Goal: Register for event/course

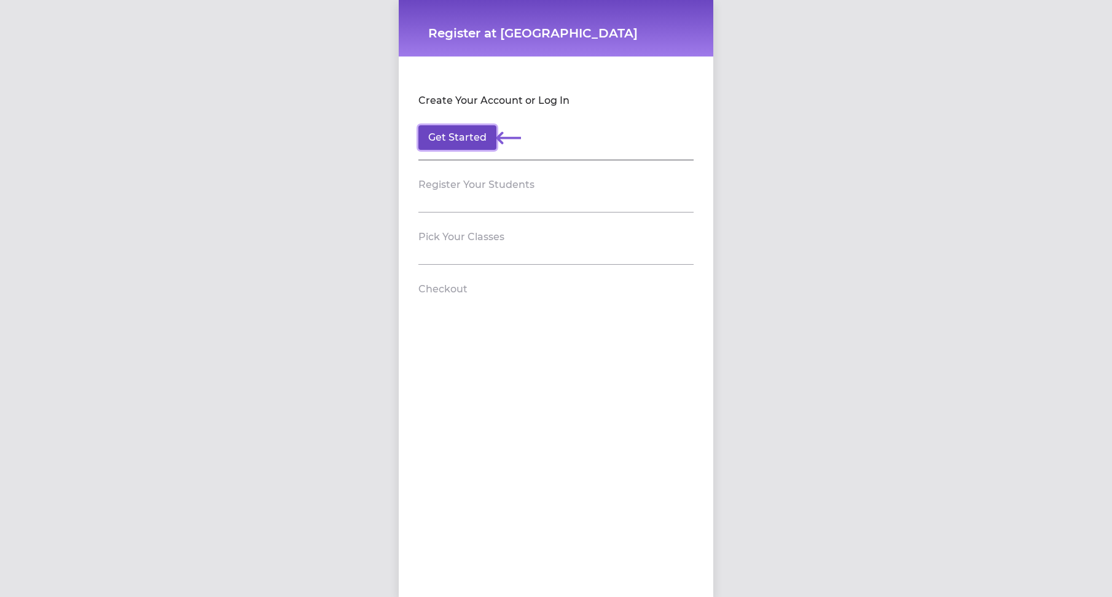
click at [439, 137] on button "Get Started" at bounding box center [457, 137] width 78 height 25
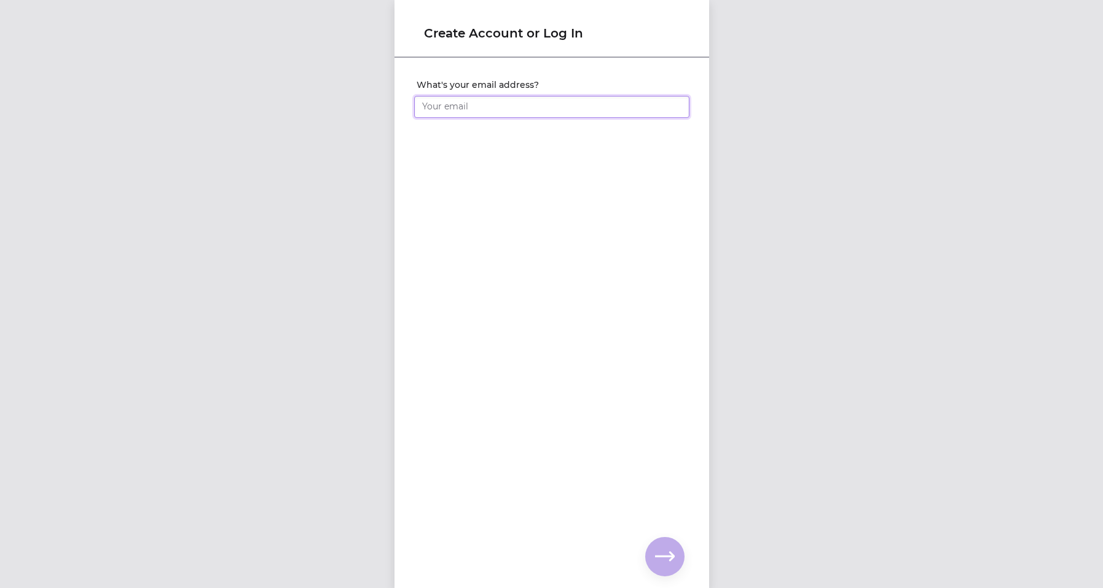
click at [453, 112] on input "What's your email address?" at bounding box center [551, 107] width 275 height 22
type input "[PERSON_NAME][EMAIL_ADDRESS][DOMAIN_NAME]"
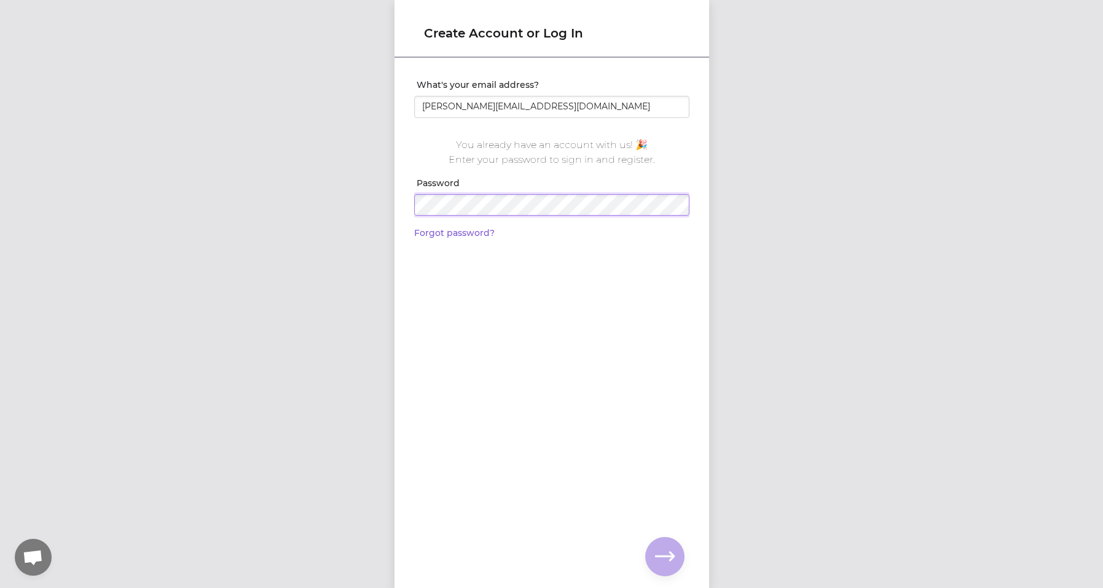
click at [388, 207] on div "Create Account or Log In What's your email address? [PERSON_NAME][EMAIL_ADDRESS…" at bounding box center [551, 294] width 1103 height 588
click at [670, 554] on icon "button" at bounding box center [665, 556] width 20 height 9
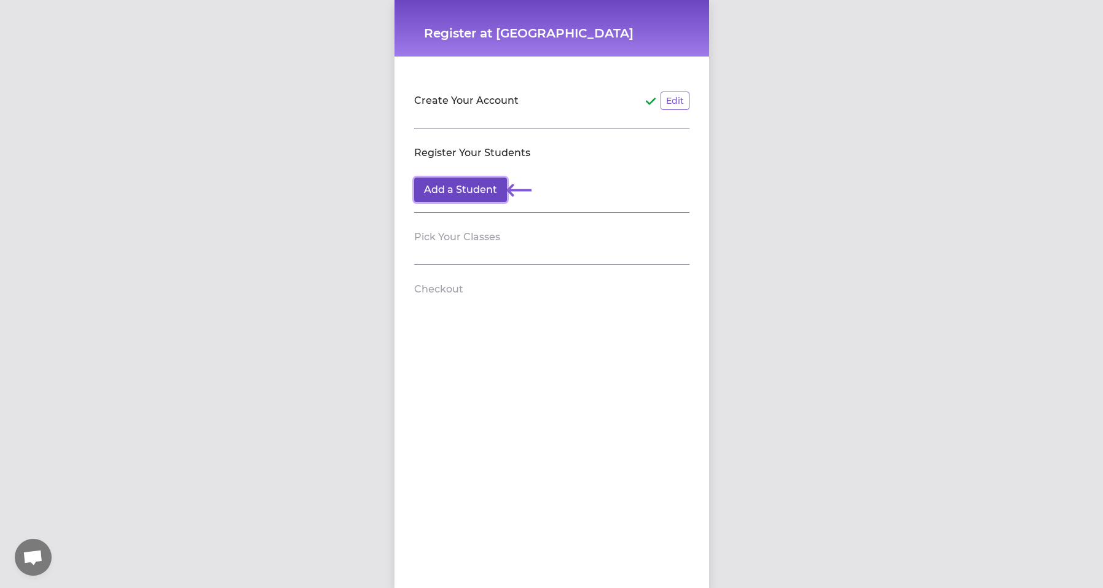
click at [458, 191] on button "Add a Student" at bounding box center [460, 190] width 93 height 25
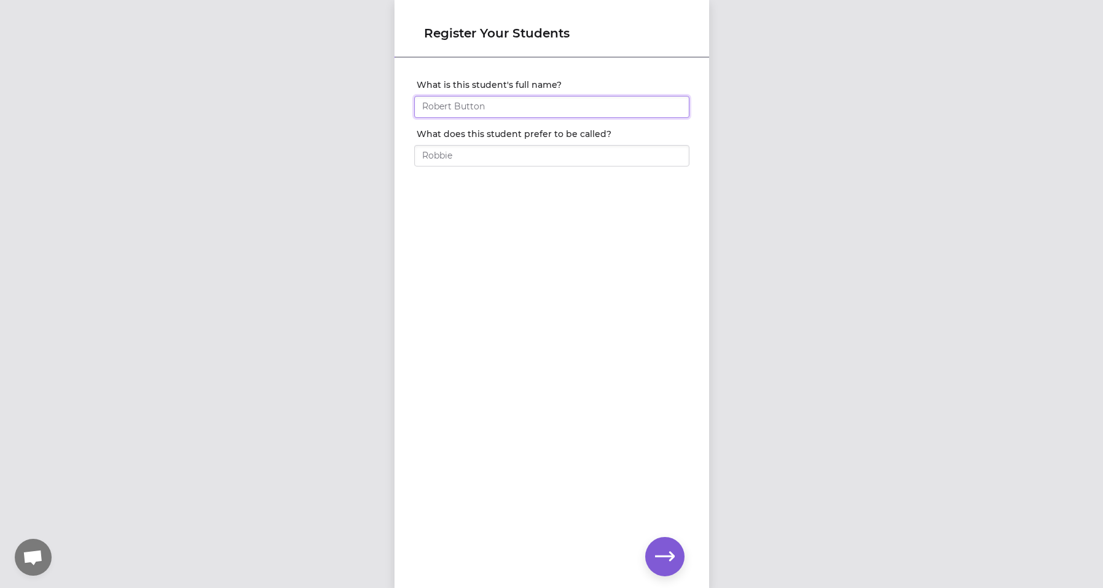
click at [447, 108] on input "What is this student's full name?" at bounding box center [551, 107] width 275 height 22
type input "[PERSON_NAME]"
click at [464, 154] on input "What does this student prefer to be called?" at bounding box center [551, 156] width 275 height 22
type input "[PERSON_NAME]"
click at [669, 570] on button "button" at bounding box center [664, 556] width 39 height 39
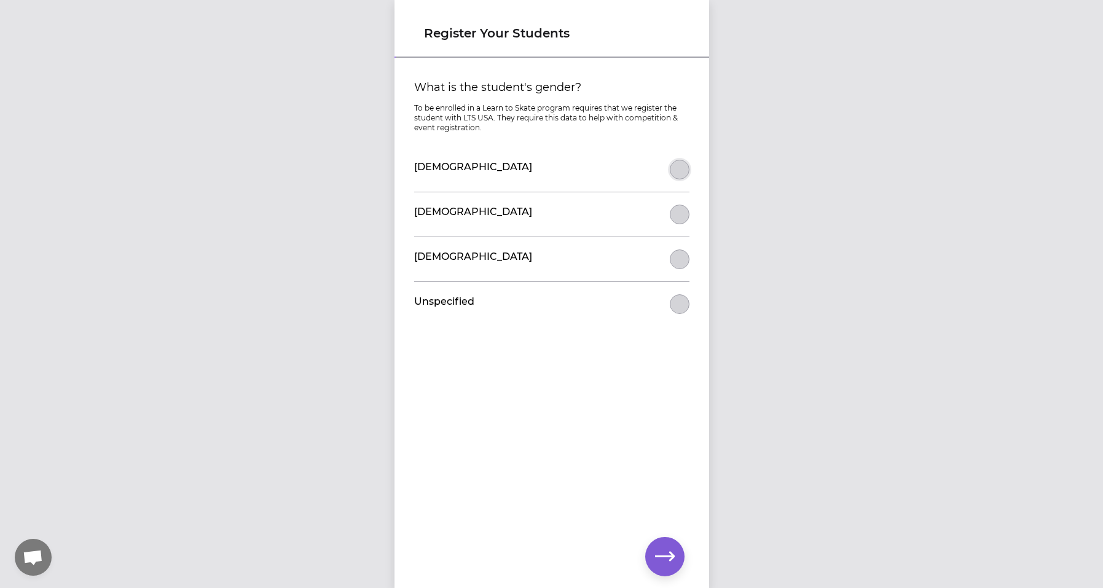
click at [671, 167] on button "What is the student's gender?" at bounding box center [680, 170] width 20 height 20
click at [664, 557] on icon "button" at bounding box center [665, 557] width 20 height 20
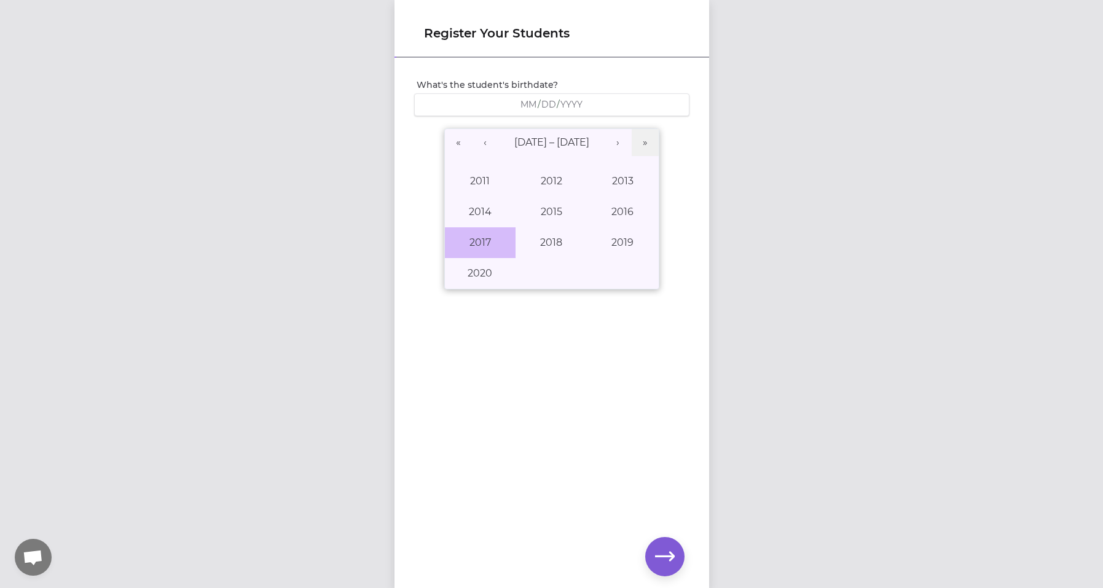
click at [469, 241] on button "2017" at bounding box center [480, 242] width 71 height 31
click at [538, 182] on abbr "February" at bounding box center [551, 181] width 44 height 12
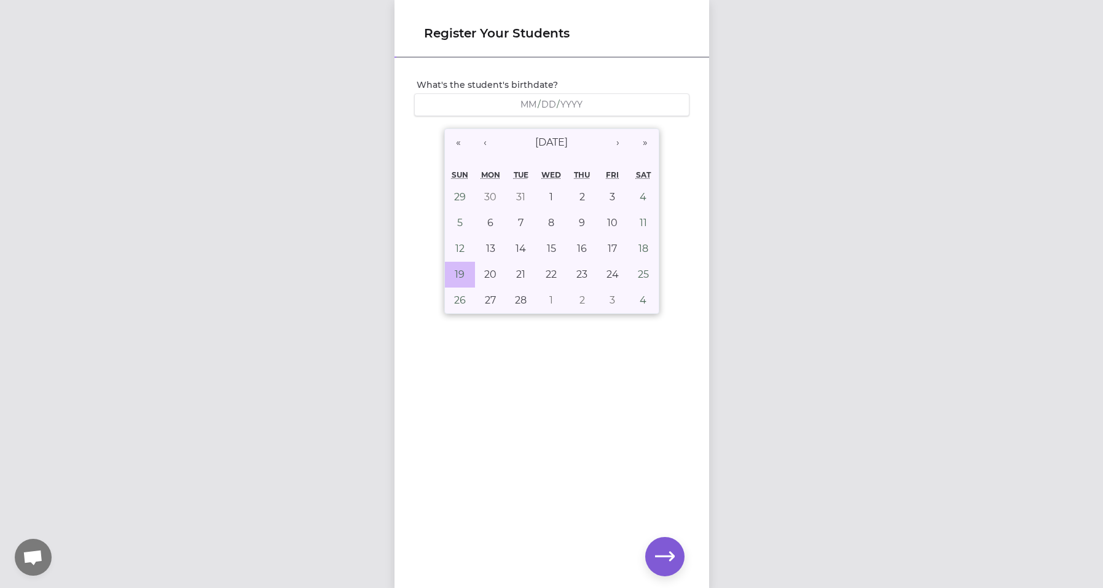
click at [457, 278] on abbr "19" at bounding box center [460, 274] width 10 height 12
type input "[DATE]"
type input "2"
type input "19"
type input "2017"
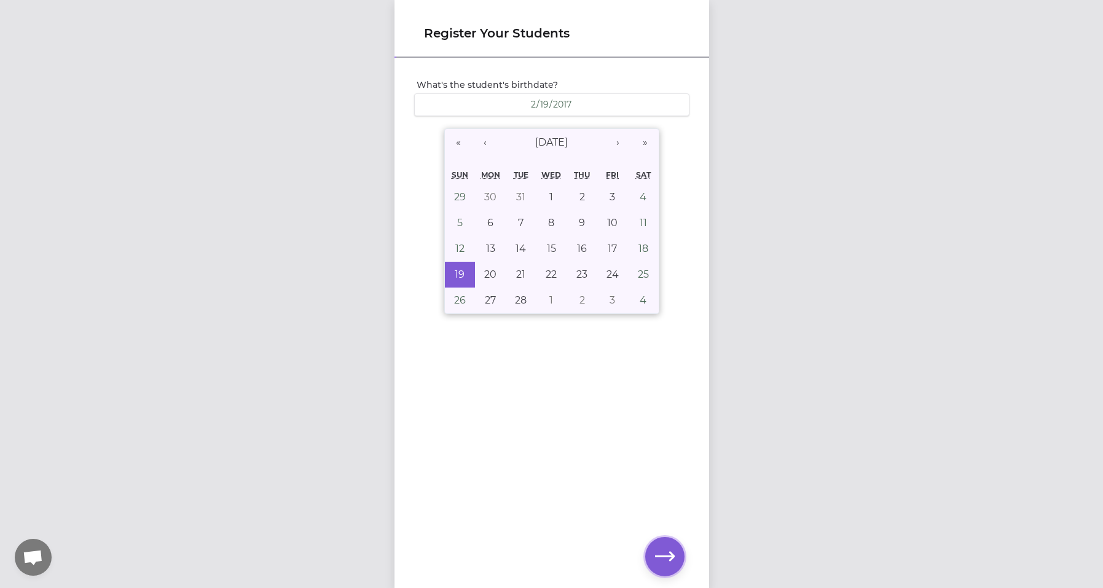
click at [668, 556] on icon "button" at bounding box center [665, 556] width 20 height 9
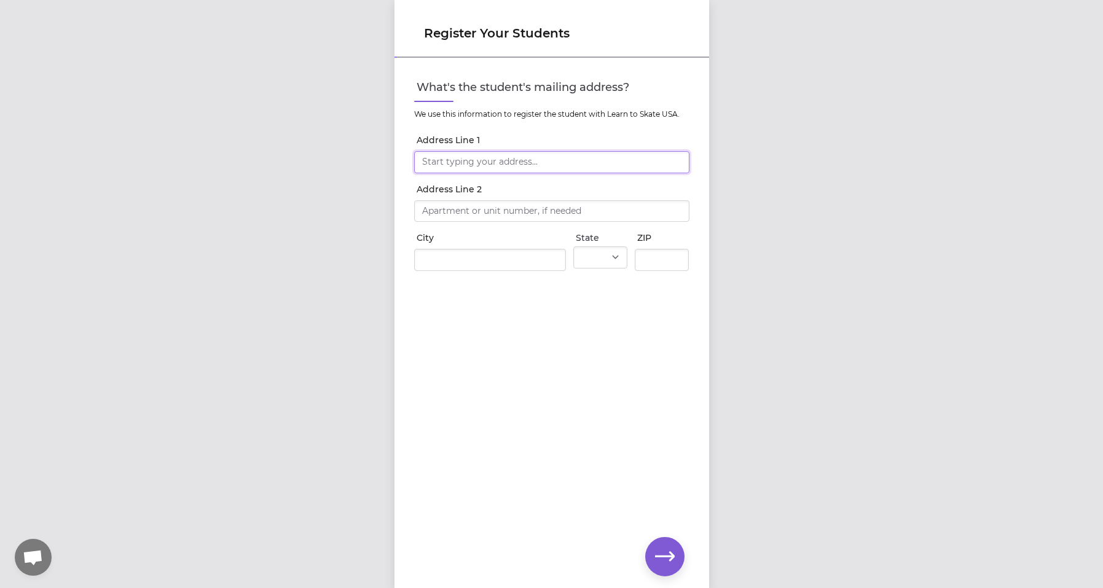
click at [493, 162] on input "Address Line 1" at bounding box center [551, 162] width 275 height 22
type input "[STREET_ADDRESS]"
type input "[GEOGRAPHIC_DATA]"
select select "MT"
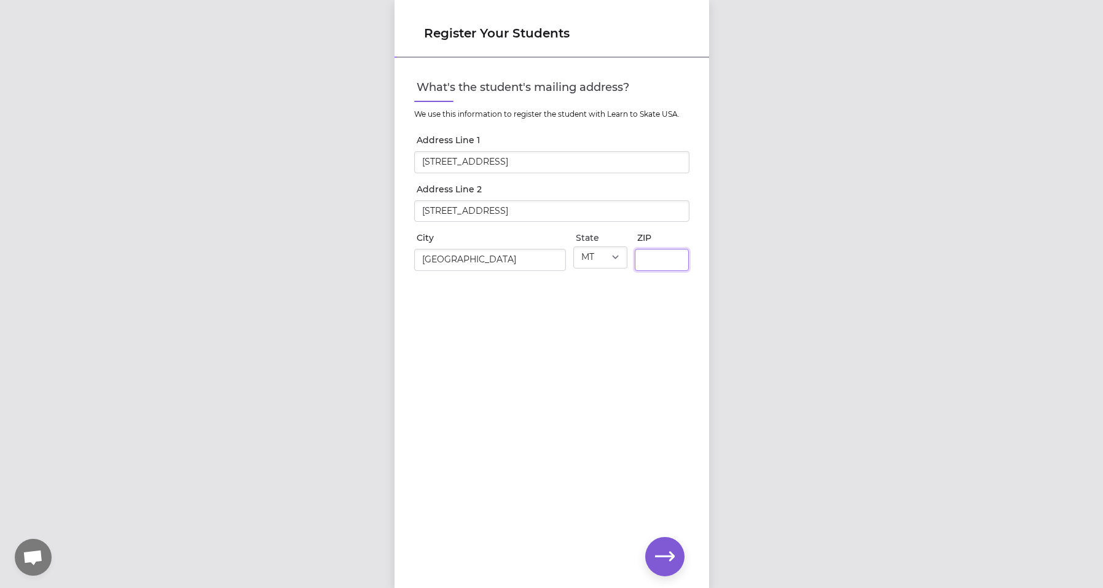
type input "59912"
drag, startPoint x: 557, startPoint y: 219, endPoint x: 399, endPoint y: 219, distance: 157.3
click at [399, 219] on div "What's the student's mailing address? We use this information to register the s…" at bounding box center [551, 175] width 315 height 232
click at [482, 418] on div "What's the student's mailing address? We use this information to register the s…" at bounding box center [551, 303] width 315 height 488
click at [675, 558] on button "button" at bounding box center [664, 556] width 39 height 39
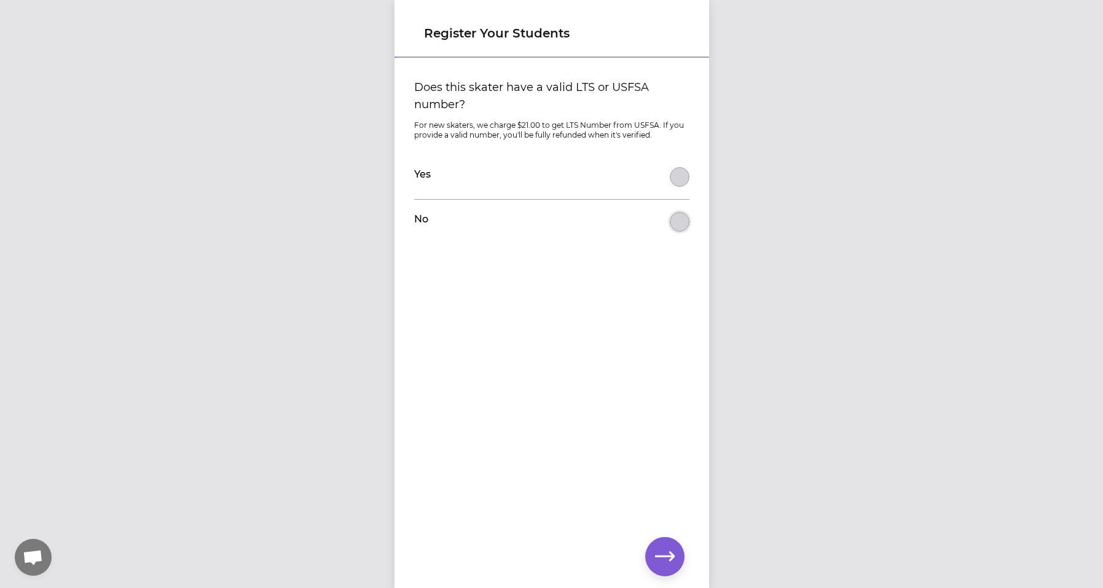
click at [672, 228] on button "Does this skater have a valid LTS or USFSA number?" at bounding box center [680, 222] width 20 height 20
click at [659, 560] on icon "button" at bounding box center [665, 557] width 20 height 20
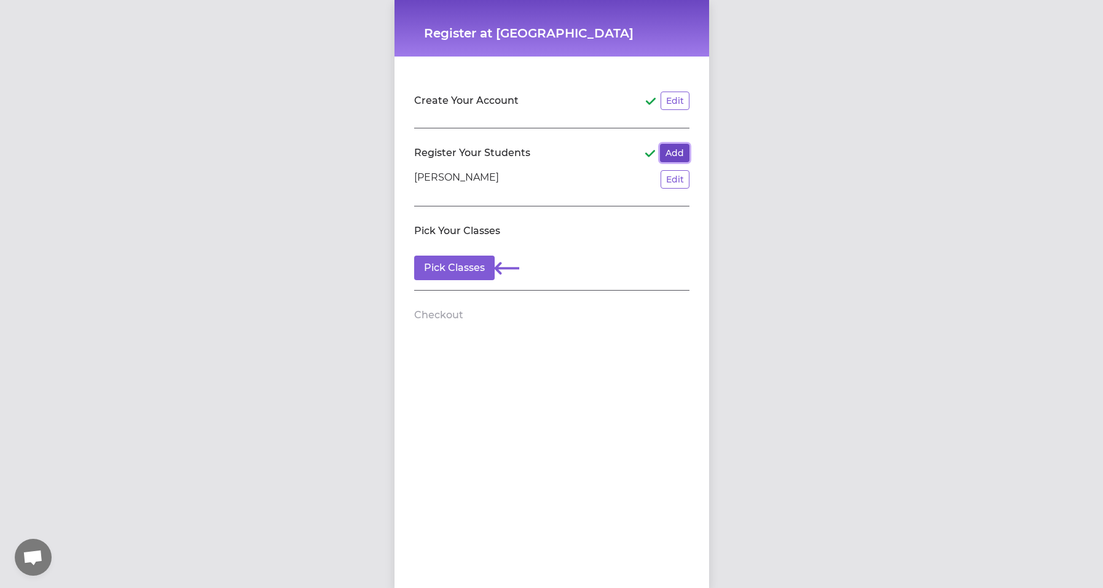
click at [671, 152] on button "Add" at bounding box center [674, 153] width 29 height 18
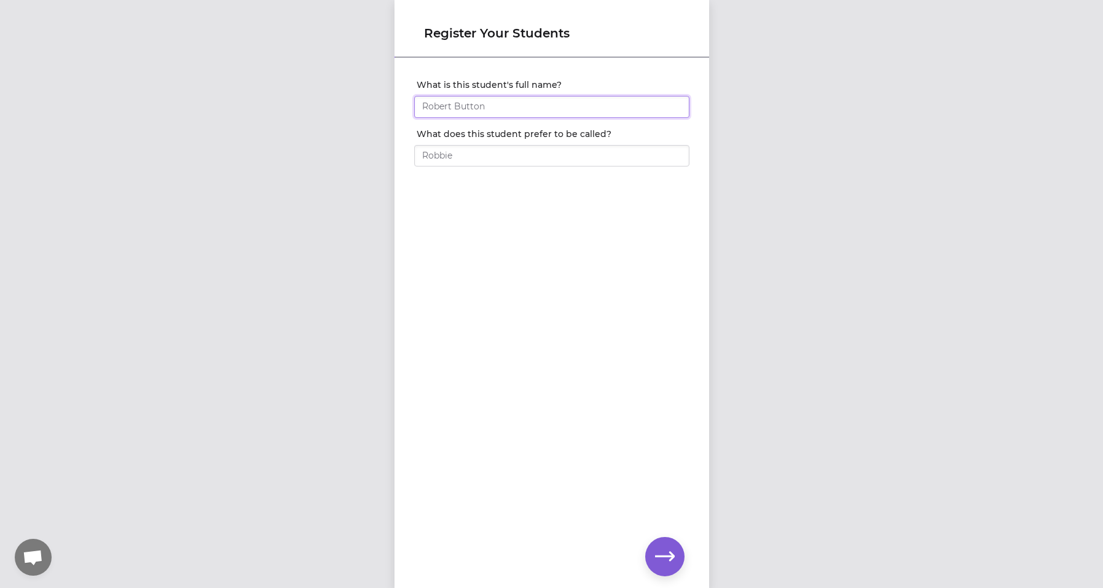
click at [491, 104] on input "What is this student's full name?" at bounding box center [551, 107] width 275 height 22
type input "[PERSON_NAME]"
click at [484, 154] on input "What does this student prefer to be called?" at bounding box center [551, 156] width 275 height 22
type input "JR"
click at [667, 560] on icon "button" at bounding box center [665, 557] width 20 height 20
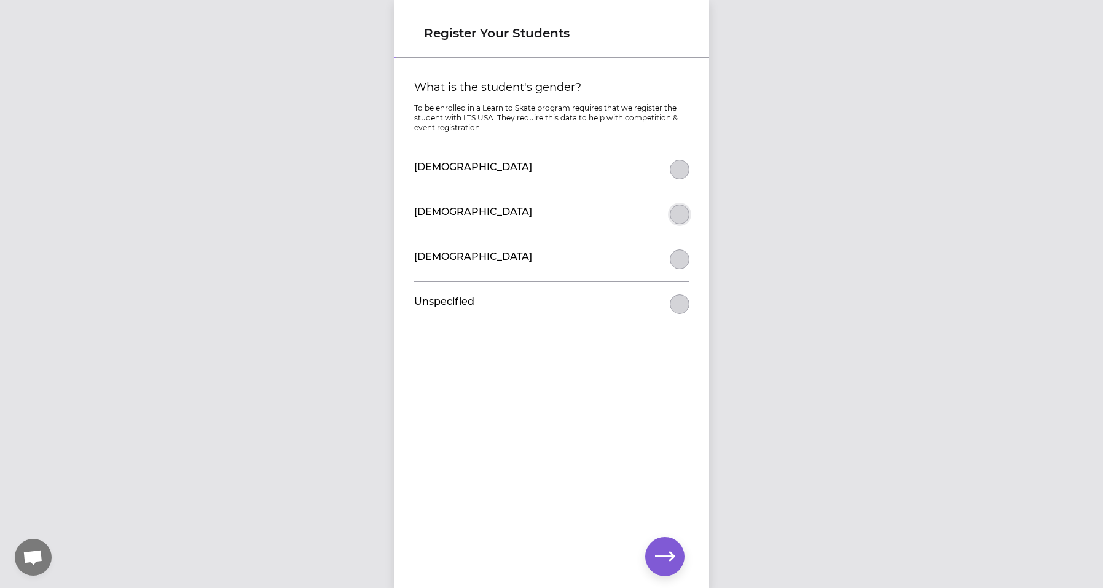
click at [679, 215] on button "What is the student's gender?" at bounding box center [680, 215] width 20 height 20
click at [671, 565] on icon "button" at bounding box center [665, 557] width 20 height 20
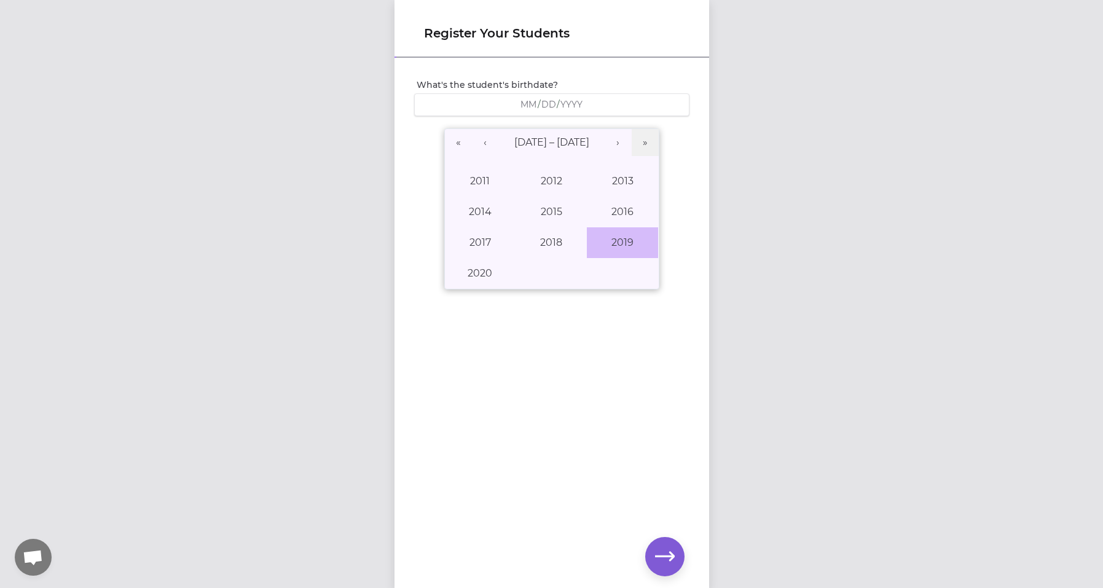
click at [610, 243] on button "2019" at bounding box center [622, 242] width 71 height 31
click at [480, 277] on abbr "October" at bounding box center [480, 273] width 41 height 12
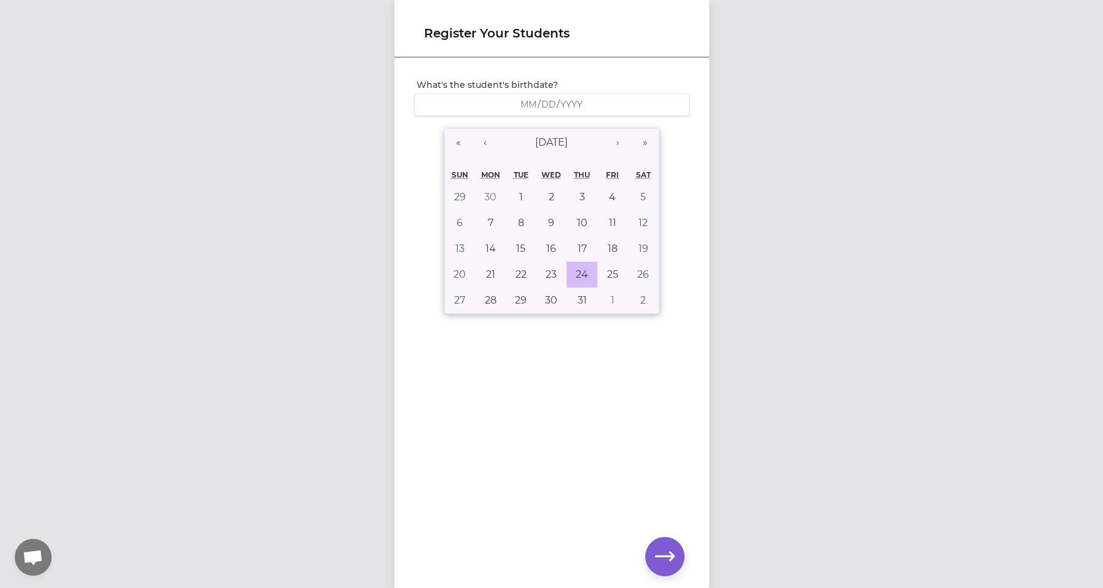
click at [576, 275] on abbr "24" at bounding box center [582, 274] width 12 height 12
type input "[DATE]"
type input "10"
type input "24"
type input "2019"
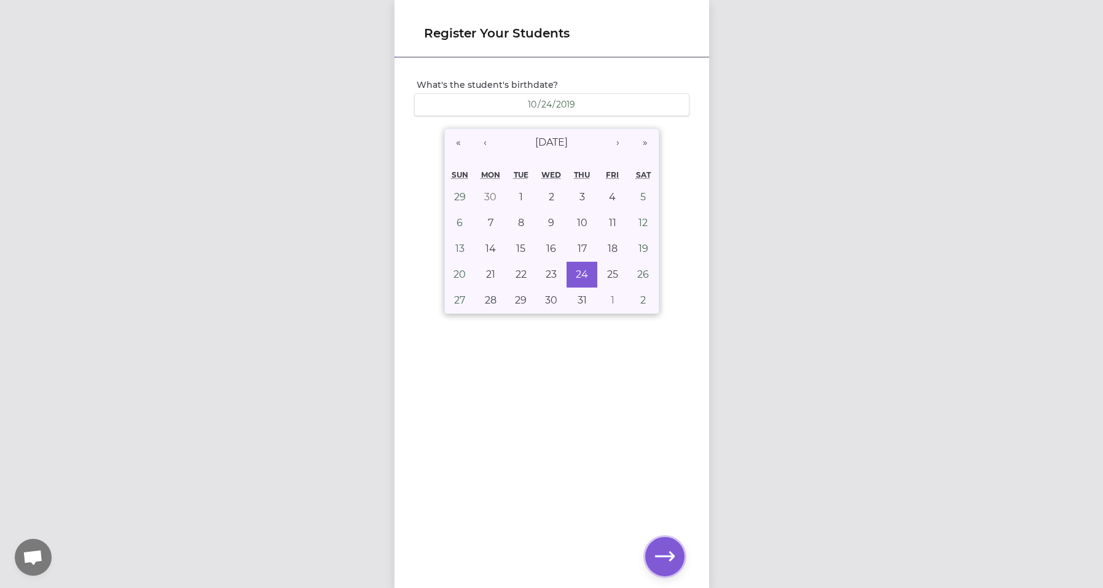
click at [664, 555] on icon "button" at bounding box center [665, 557] width 20 height 20
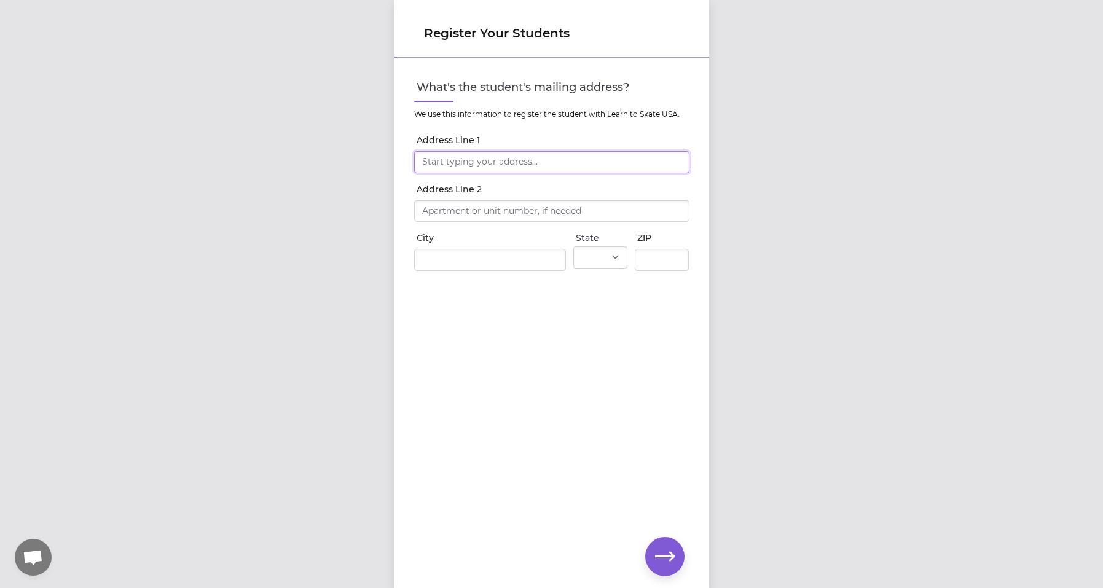
click at [484, 170] on input "Address Line 1" at bounding box center [551, 162] width 275 height 22
type input "[STREET_ADDRESS]"
type input "[GEOGRAPHIC_DATA]"
select select "MT"
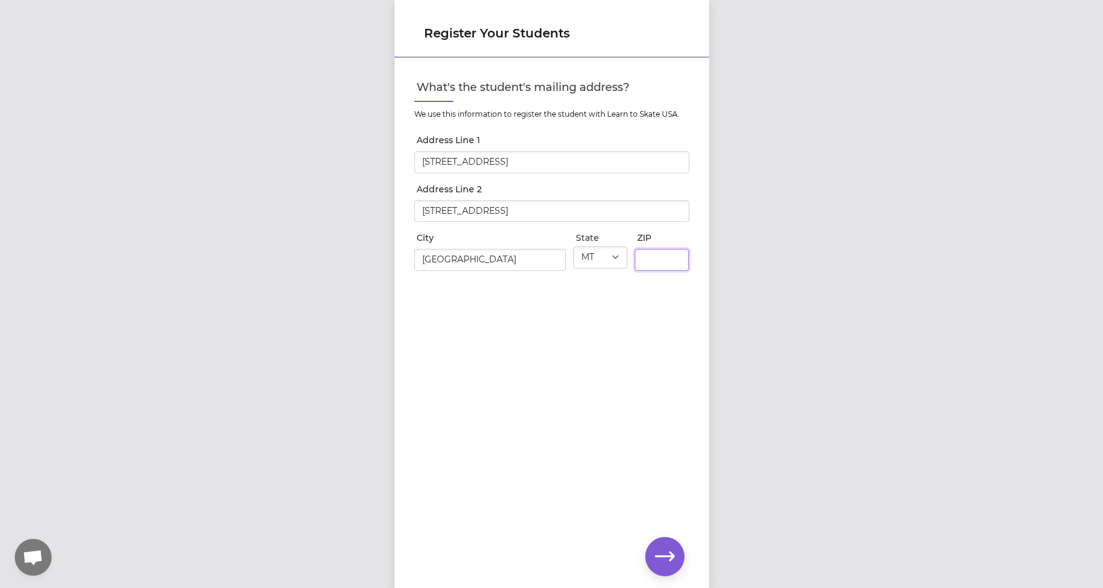
type input "59912"
drag, startPoint x: 542, startPoint y: 205, endPoint x: 346, endPoint y: 216, distance: 196.3
click at [346, 216] on div "Register Your Students What's the student's mailing address? We use this inform…" at bounding box center [551, 294] width 1103 height 588
click at [433, 364] on div "What's the student's mailing address? We use this information to register the s…" at bounding box center [551, 303] width 315 height 488
click at [655, 561] on icon "button" at bounding box center [665, 557] width 20 height 20
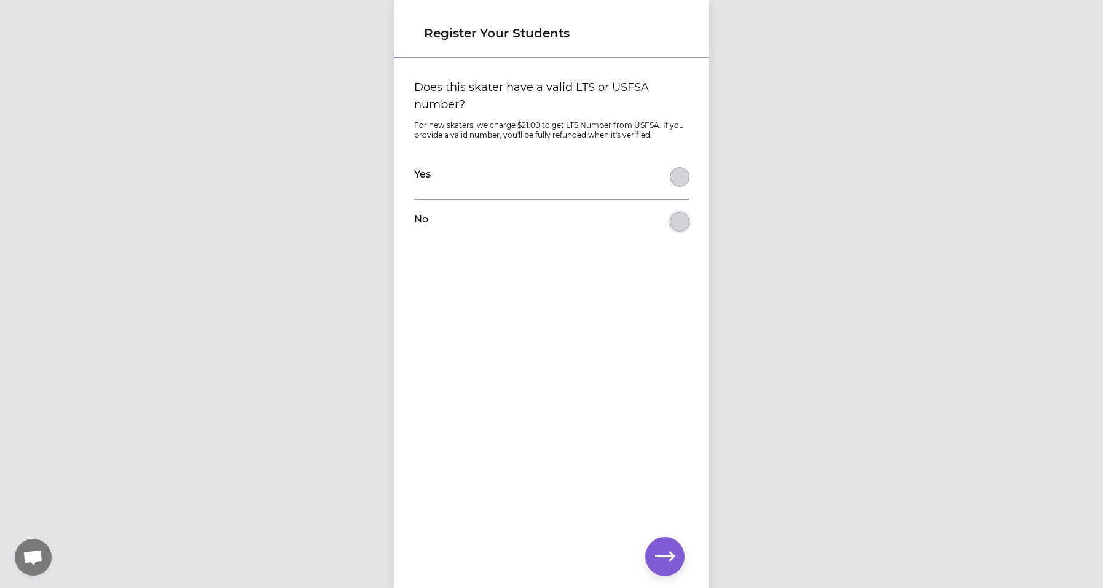
click at [671, 229] on button "Does this skater have a valid LTS or USFSA number?" at bounding box center [680, 222] width 20 height 20
click at [663, 558] on icon "button" at bounding box center [665, 557] width 20 height 20
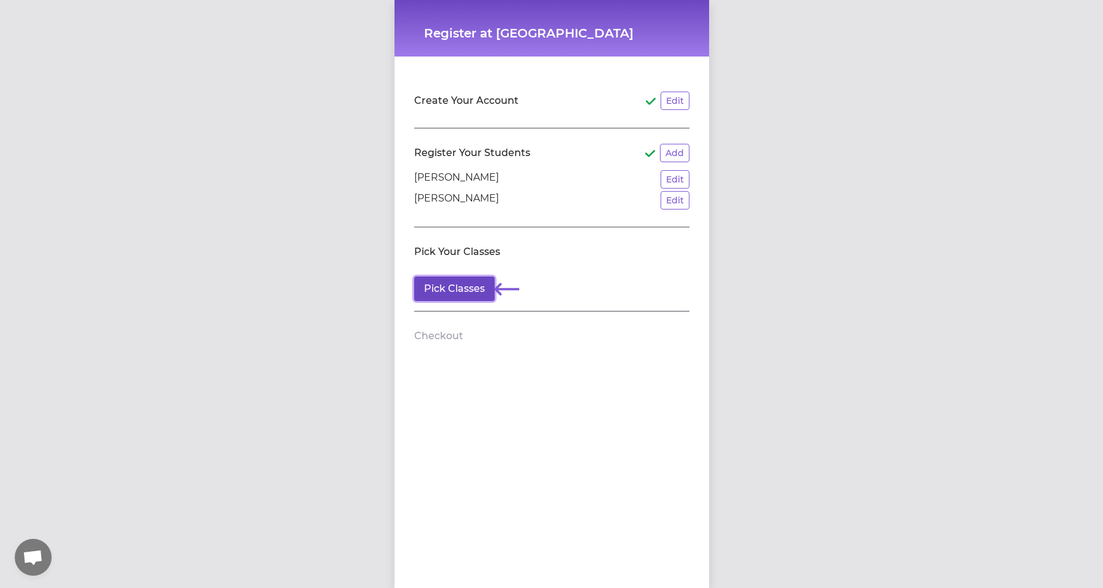
click at [460, 294] on button "Pick Classes" at bounding box center [454, 288] width 80 height 25
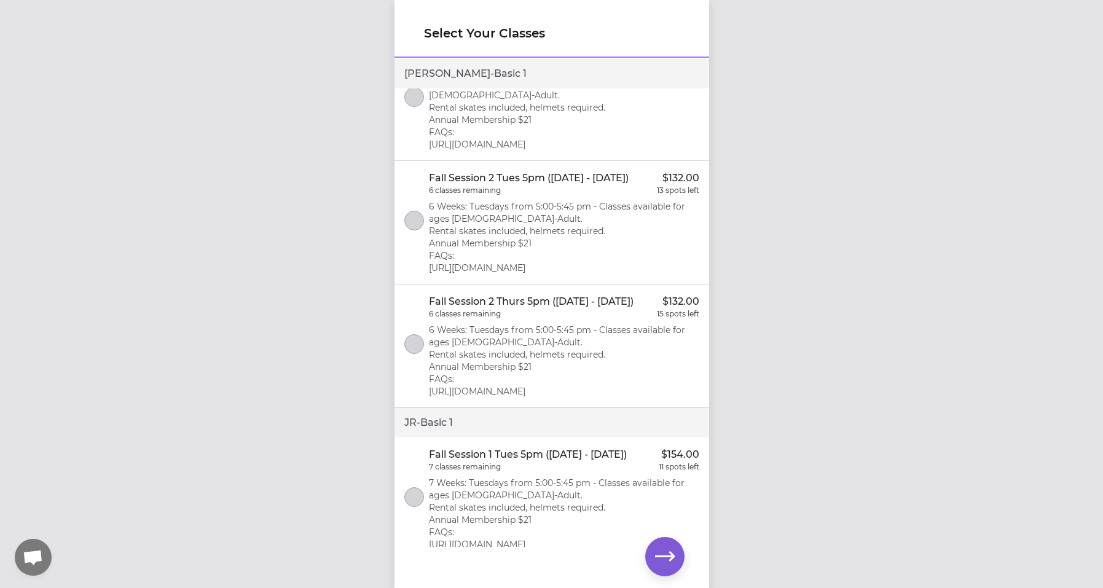
scroll to position [184, 0]
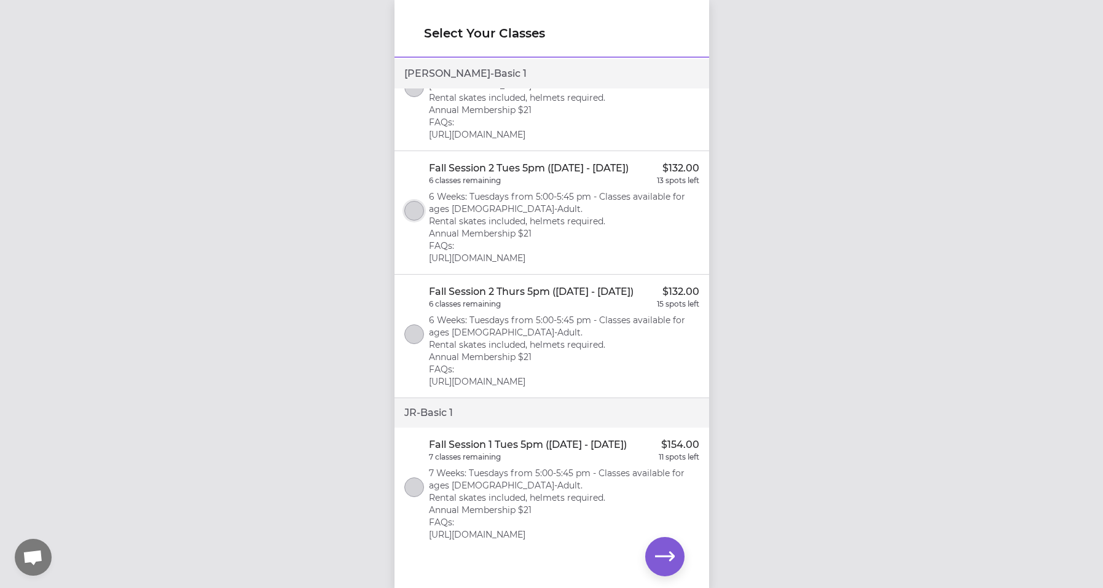
click at [415, 221] on button "select class" at bounding box center [414, 211] width 20 height 20
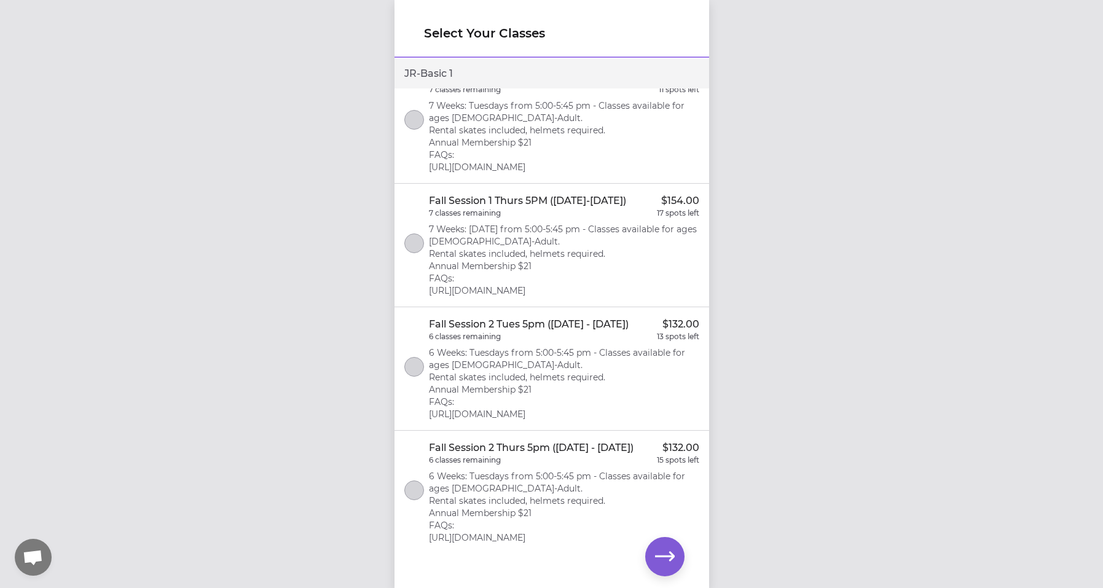
scroll to position [553, 0]
click at [411, 375] on button "select class" at bounding box center [414, 366] width 20 height 20
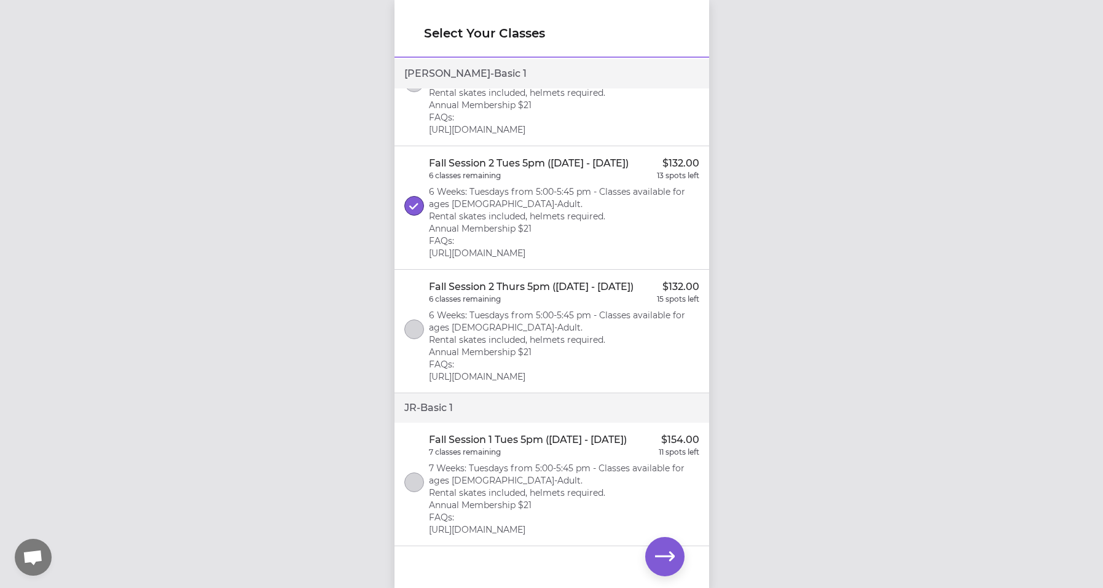
scroll to position [184, 0]
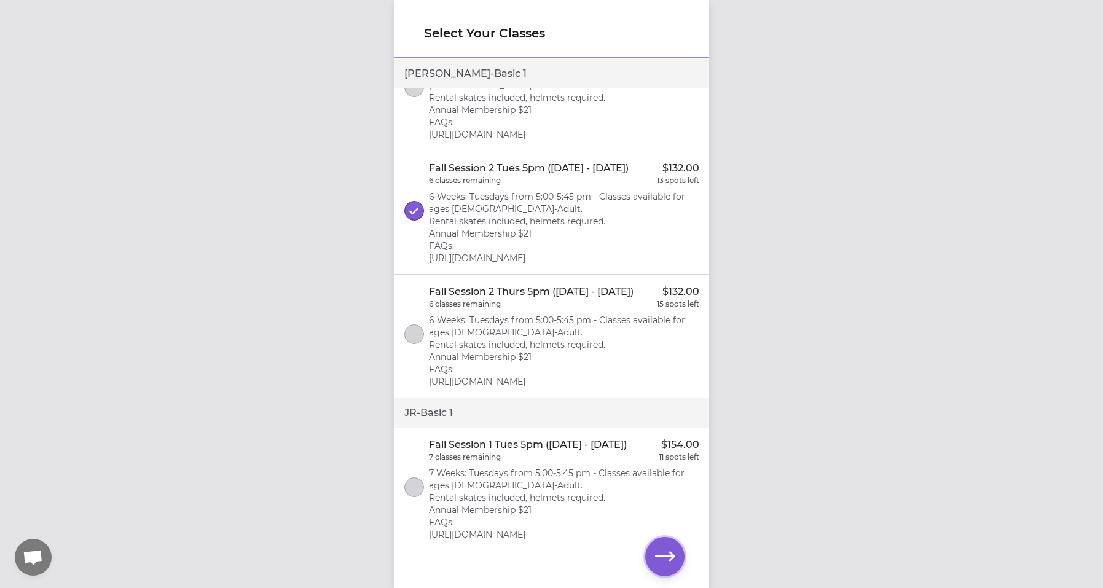
click at [659, 561] on icon "button" at bounding box center [665, 557] width 20 height 20
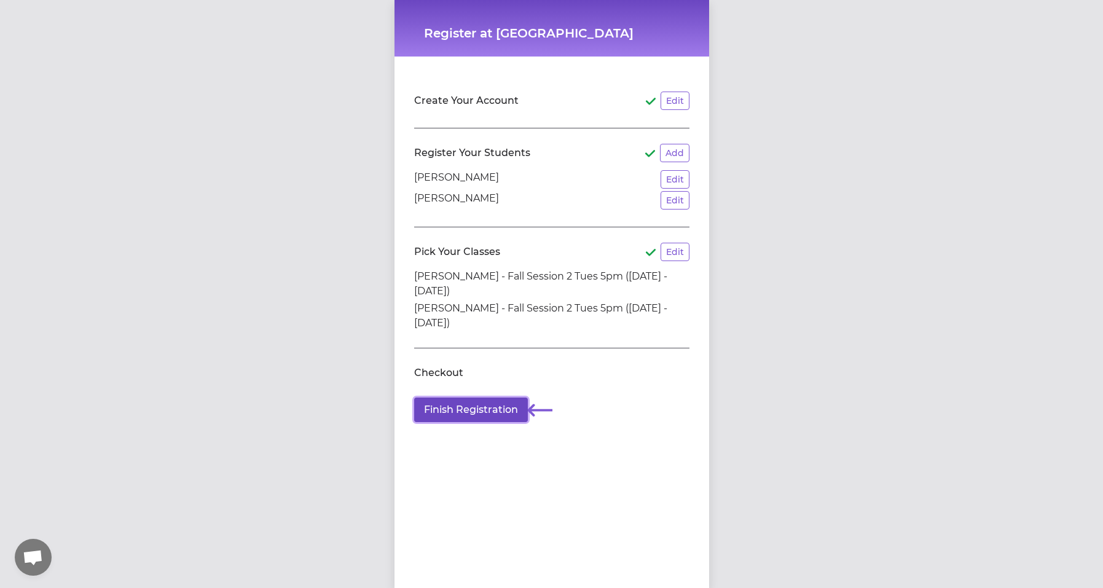
click at [442, 407] on button "Finish Registration" at bounding box center [471, 409] width 114 height 25
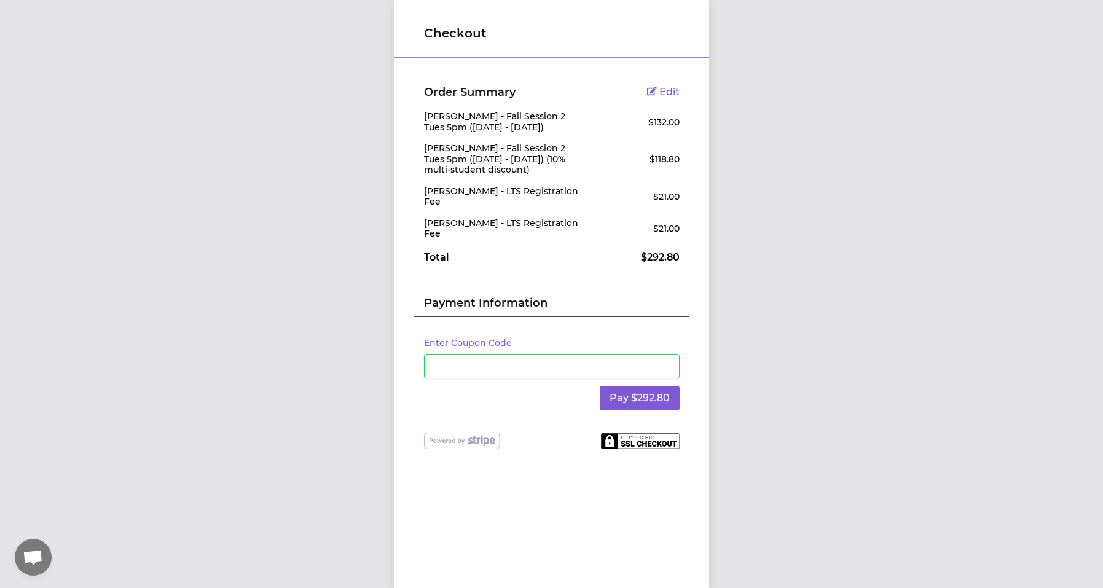
click at [569, 420] on div "Enter Coupon Code Pay $292.80" at bounding box center [551, 374] width 275 height 115
click at [623, 400] on button "Pay $292.80" at bounding box center [640, 398] width 80 height 25
click at [639, 400] on button "Pay $292.80" at bounding box center [640, 398] width 80 height 25
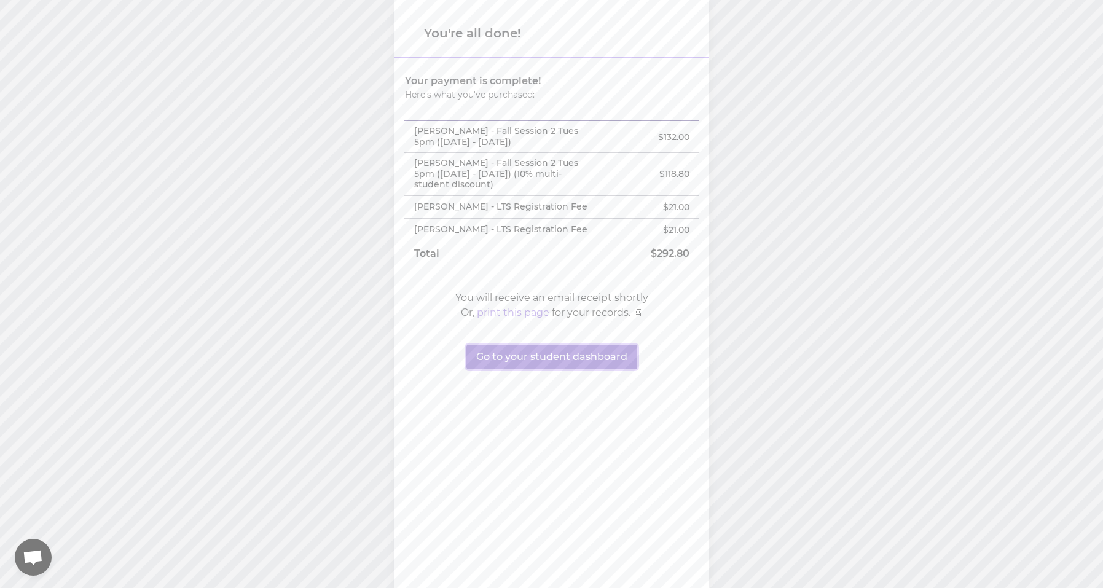
click at [542, 369] on button "Go to your student dashboard" at bounding box center [551, 357] width 171 height 25
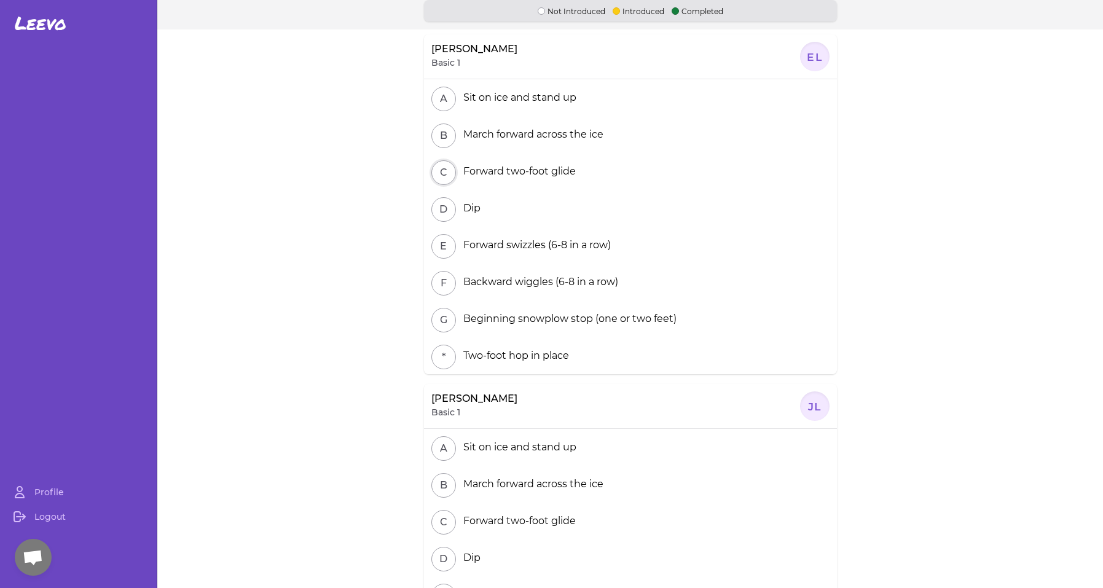
click at [434, 173] on button "C" at bounding box center [443, 172] width 25 height 25
click at [437, 518] on button "C" at bounding box center [443, 522] width 25 height 25
click at [438, 485] on button "B" at bounding box center [443, 485] width 25 height 25
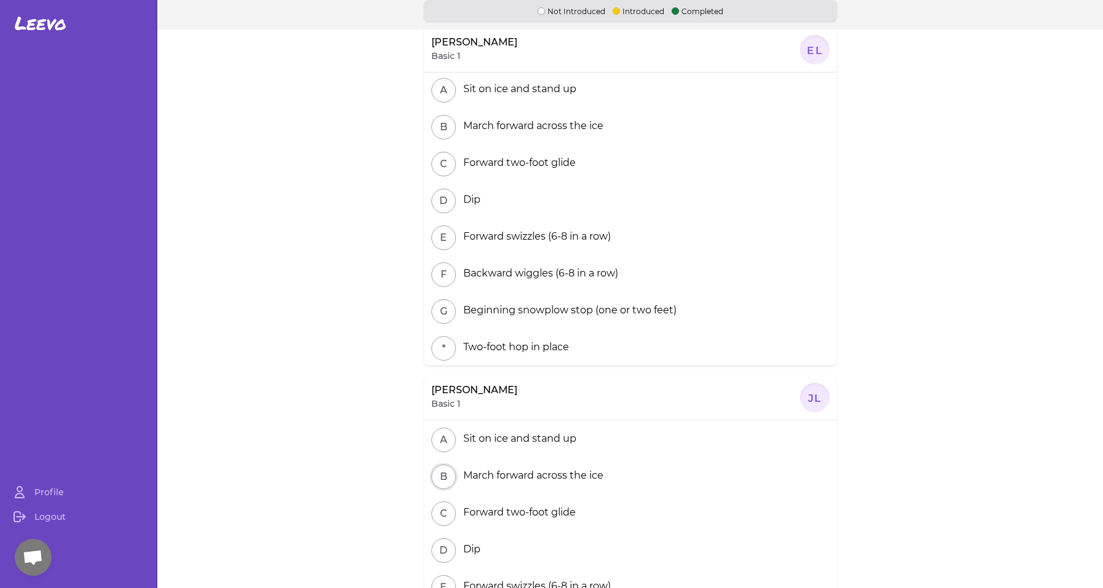
scroll to position [4, 0]
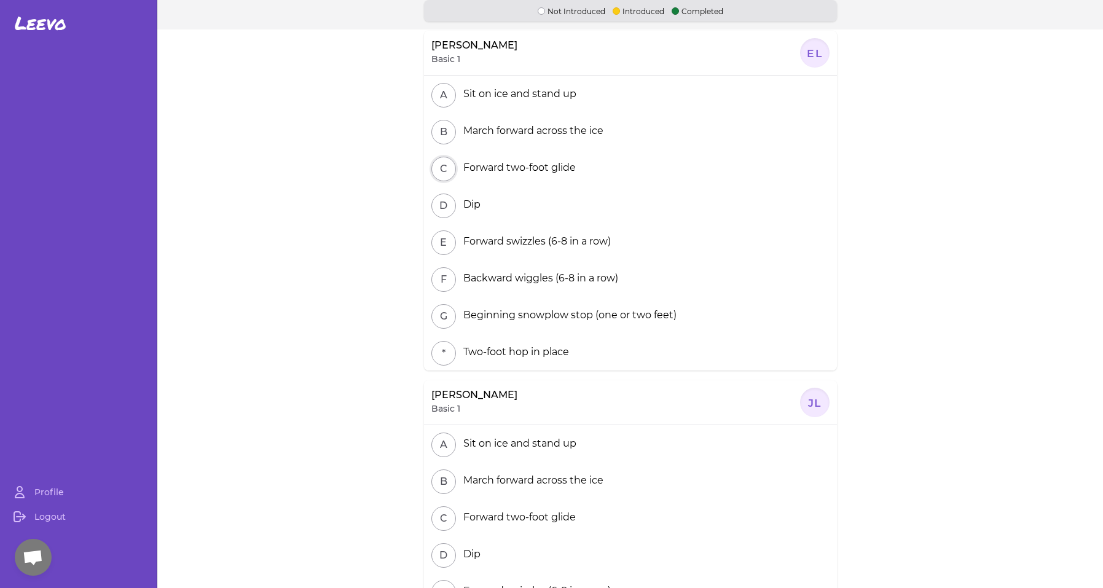
click at [434, 174] on button "C" at bounding box center [443, 169] width 25 height 25
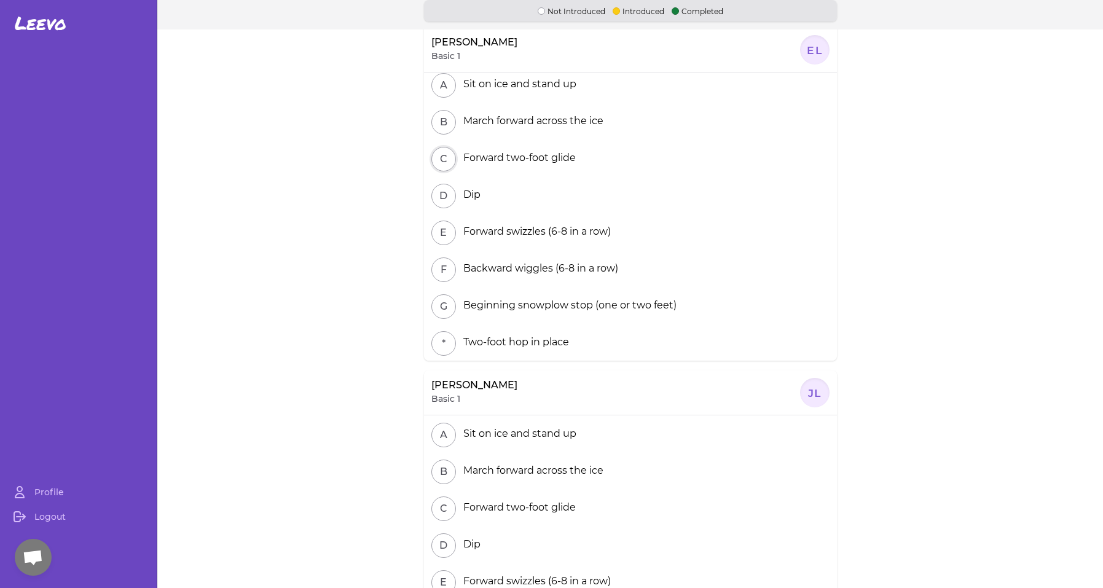
scroll to position [0, 0]
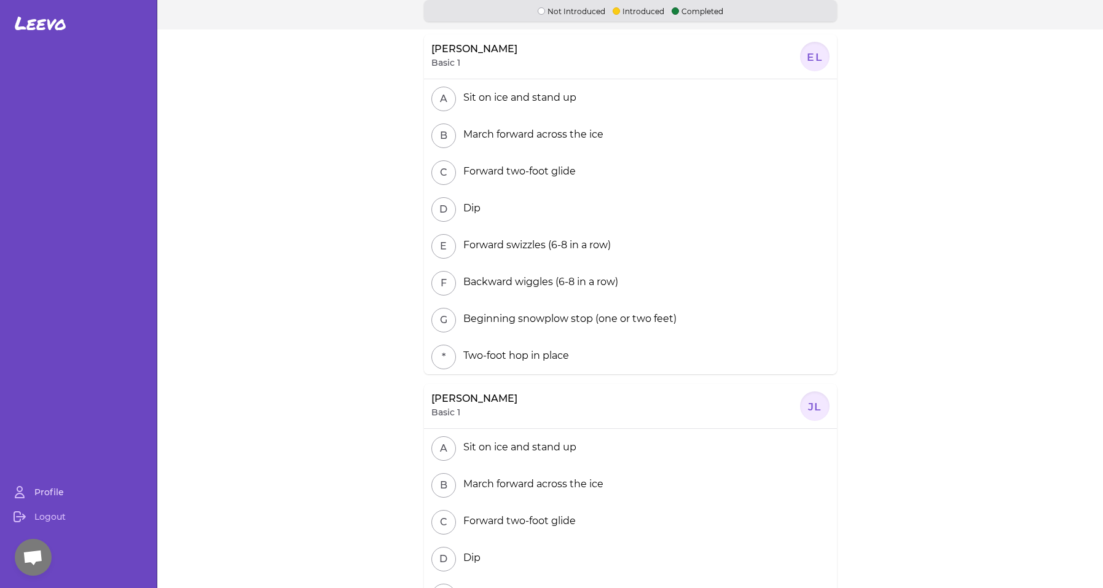
click at [57, 495] on link "Profile" at bounding box center [78, 492] width 147 height 25
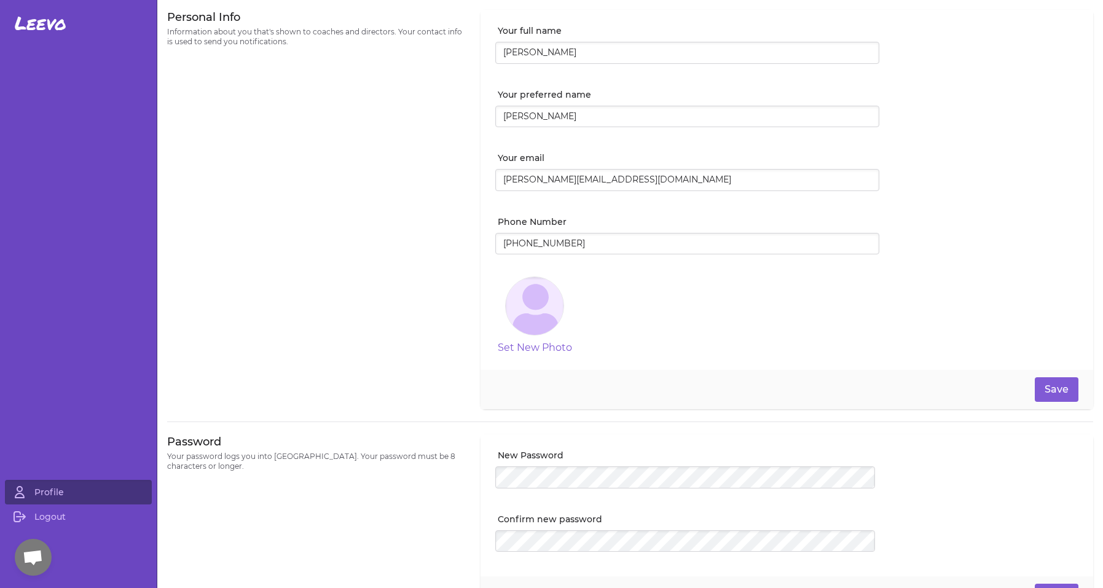
click at [35, 21] on span "Leevo" at bounding box center [41, 23] width 52 height 22
